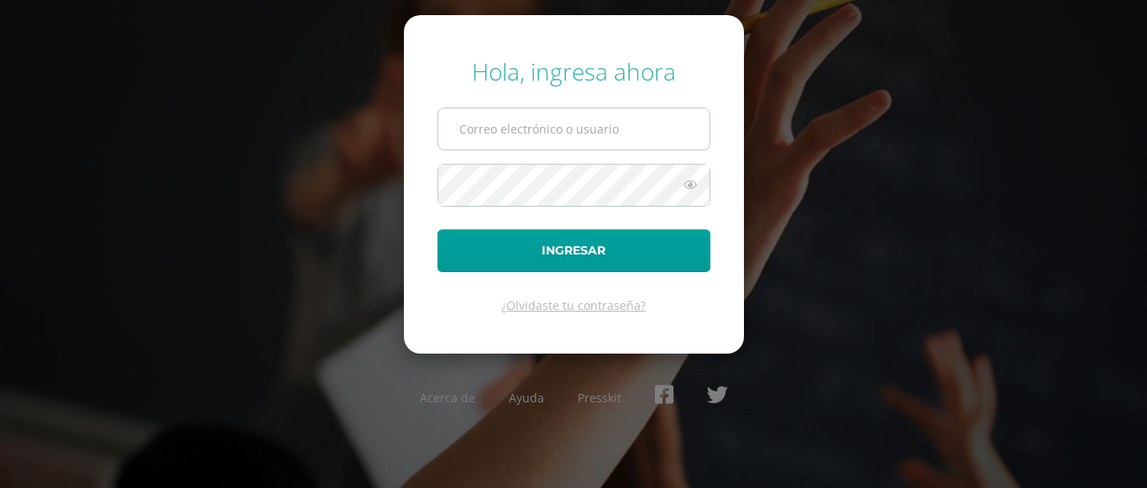
click at [479, 143] on input "text" at bounding box center [573, 128] width 271 height 41
type input "[EMAIL_ADDRESS][DOMAIN_NAME]"
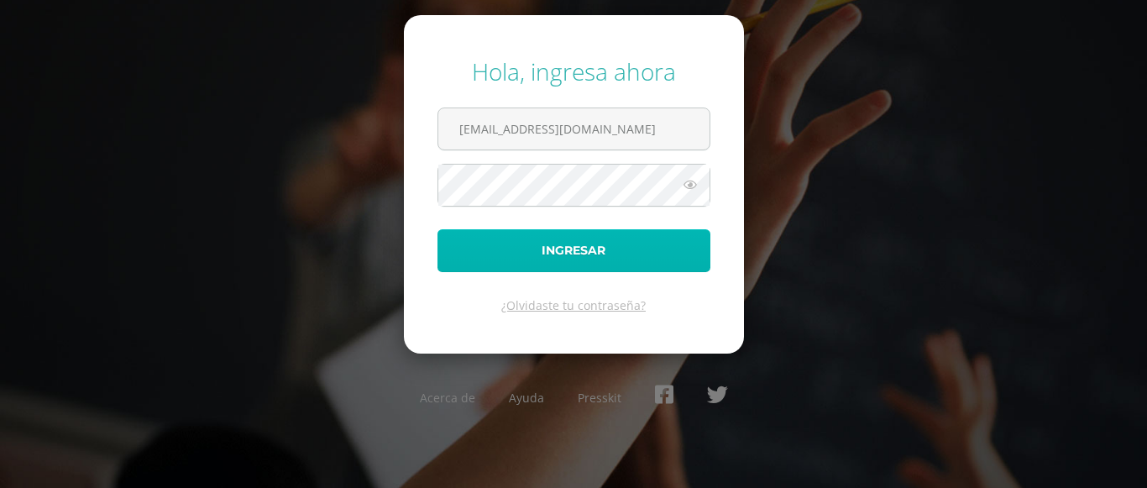
click at [569, 250] on button "Ingresar" at bounding box center [573, 250] width 273 height 43
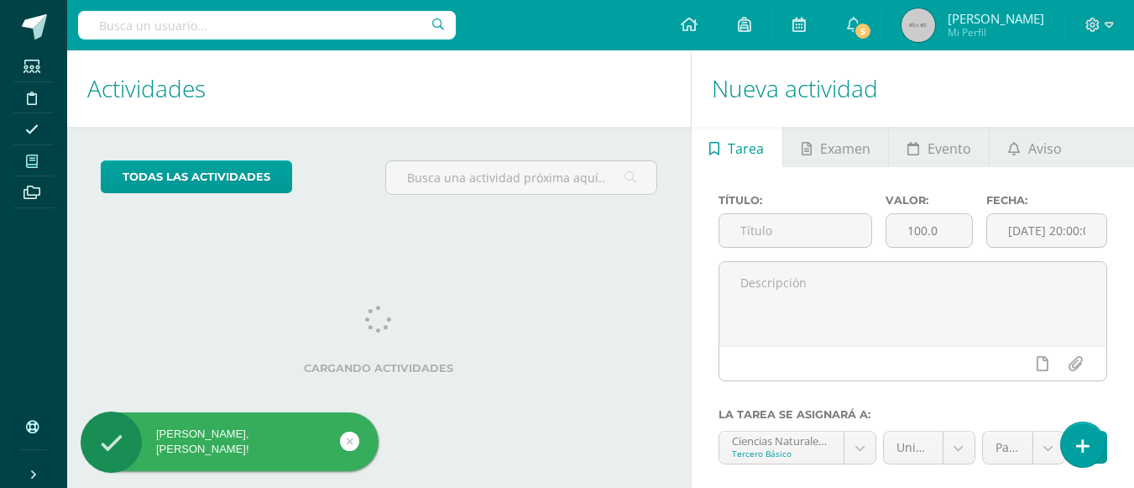
click at [36, 163] on icon at bounding box center [32, 160] width 12 height 13
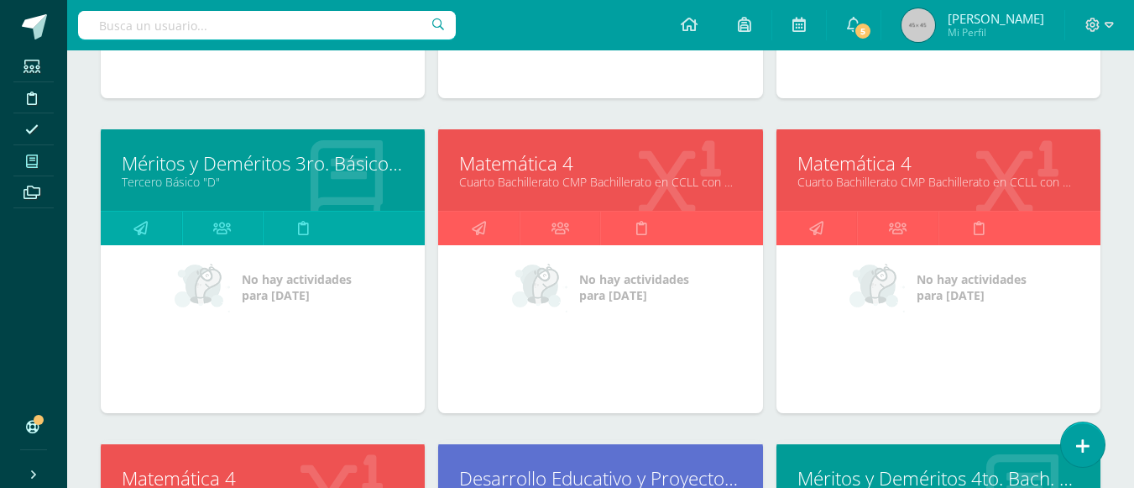
scroll to position [418, 0]
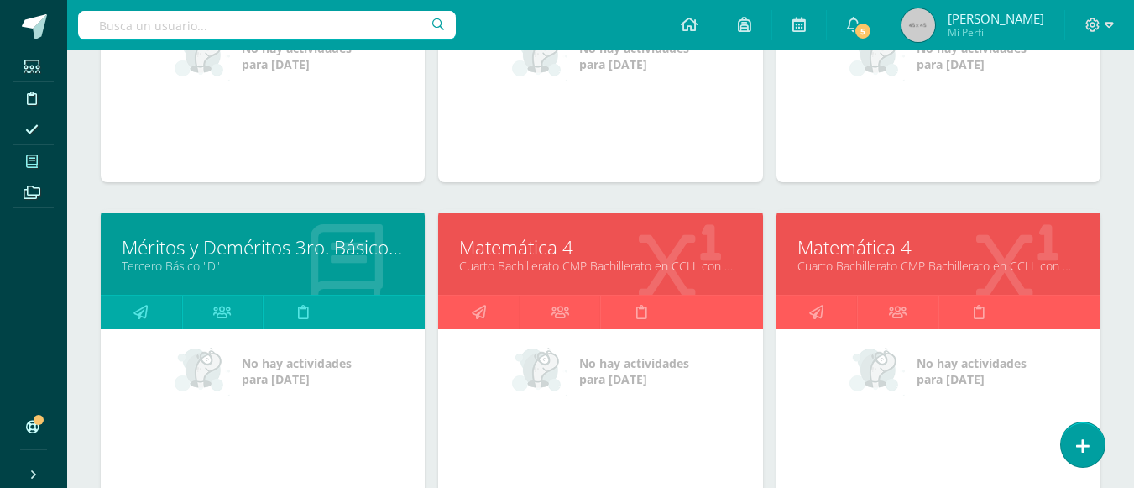
click at [908, 265] on link "Cuarto Bachillerato CMP Bachillerato en CCLL con Orientación en Computación "D"" at bounding box center [939, 266] width 282 height 16
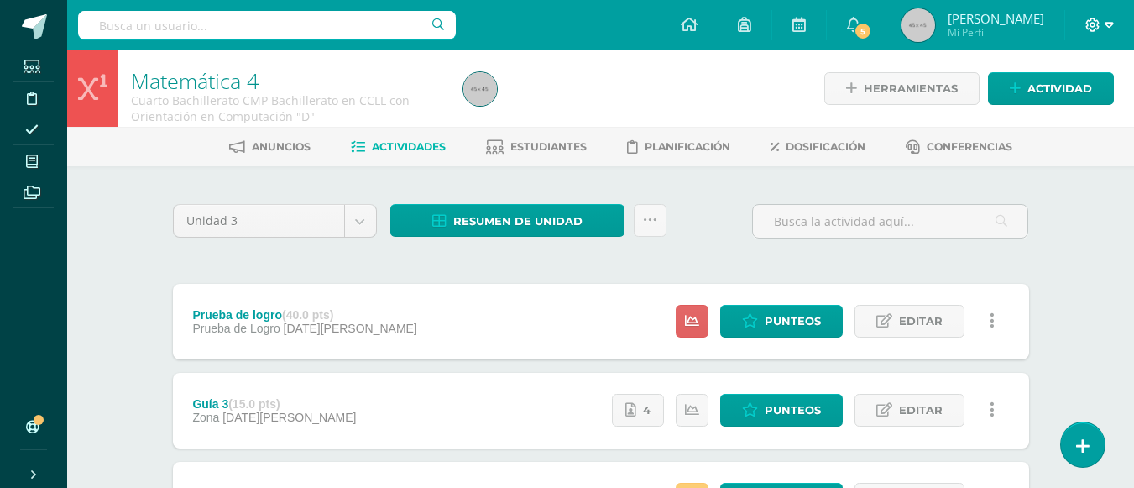
click at [1090, 18] on icon at bounding box center [1093, 25] width 15 height 15
click at [1077, 113] on span "Cerrar sesión" at bounding box center [1056, 114] width 76 height 16
